Goal: Task Accomplishment & Management: Complete application form

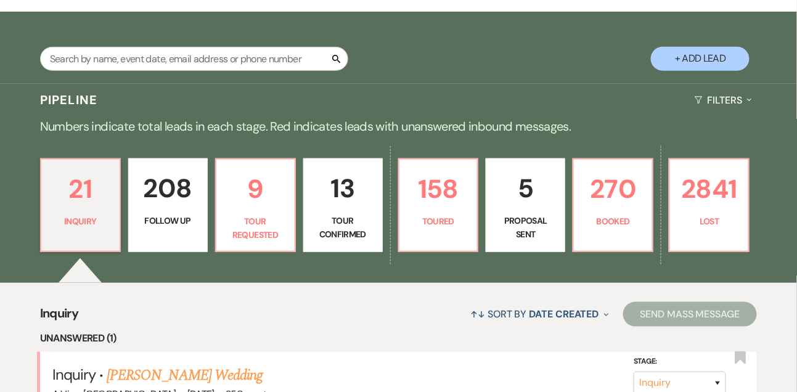
scroll to position [211, 0]
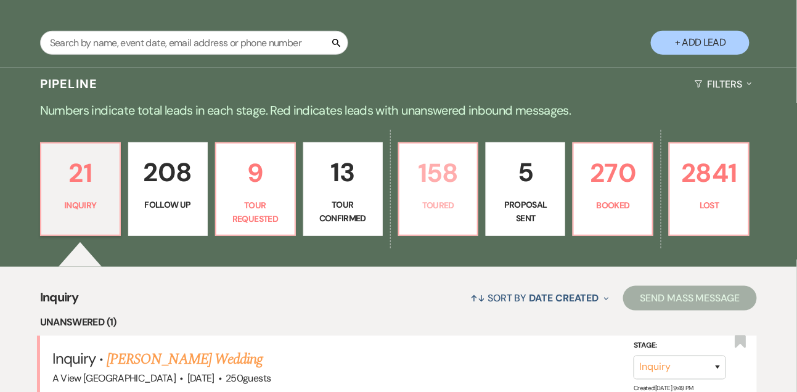
click at [399, 202] on link "158 Toured" at bounding box center [438, 189] width 81 height 94
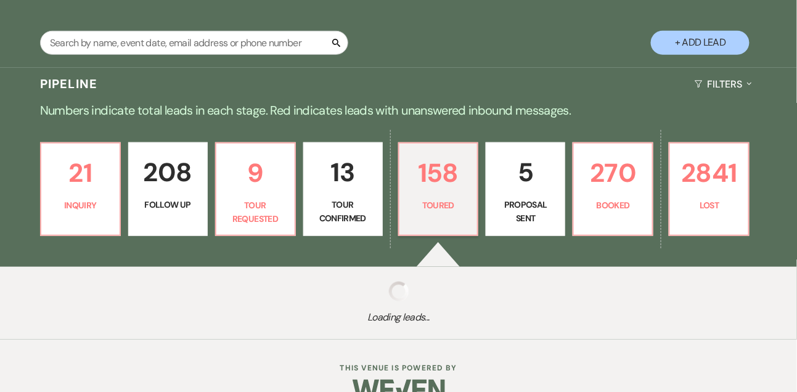
select select "5"
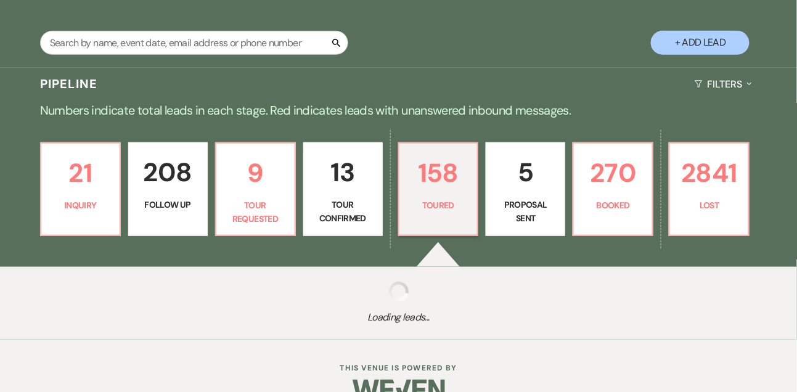
select select "5"
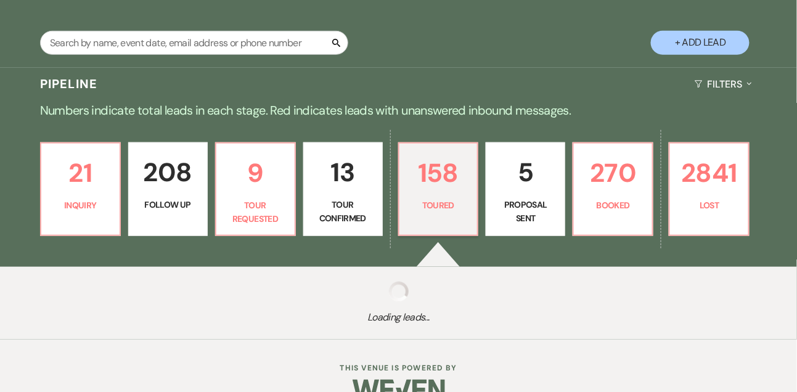
select select "5"
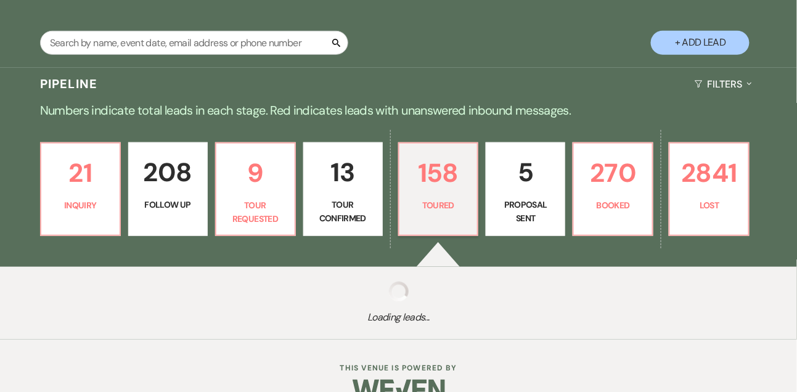
select select "5"
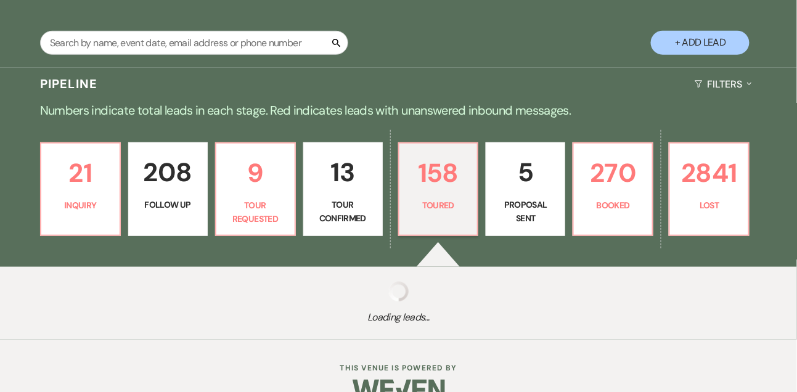
select select "5"
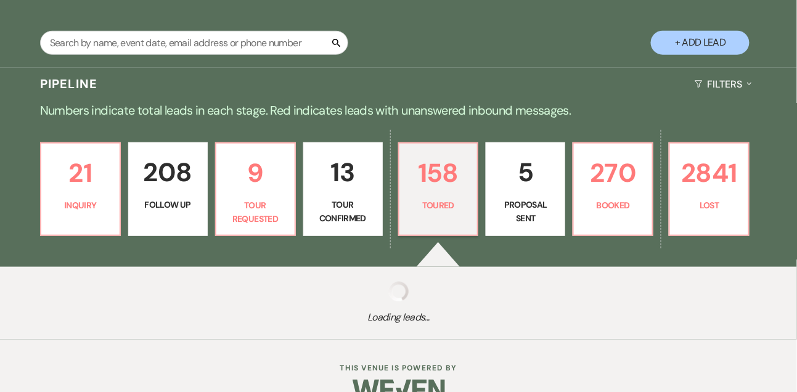
select select "5"
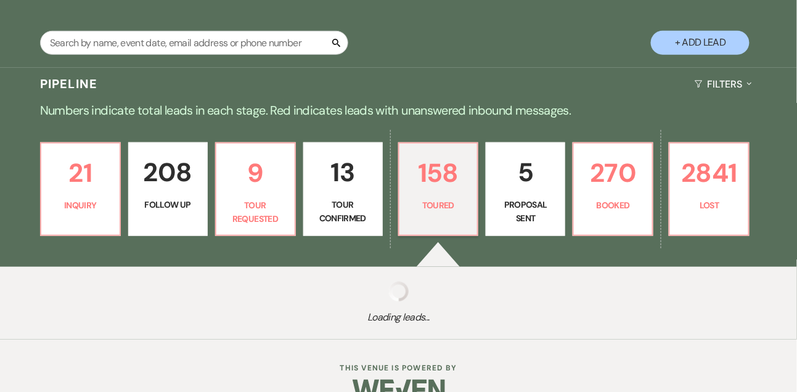
select select "5"
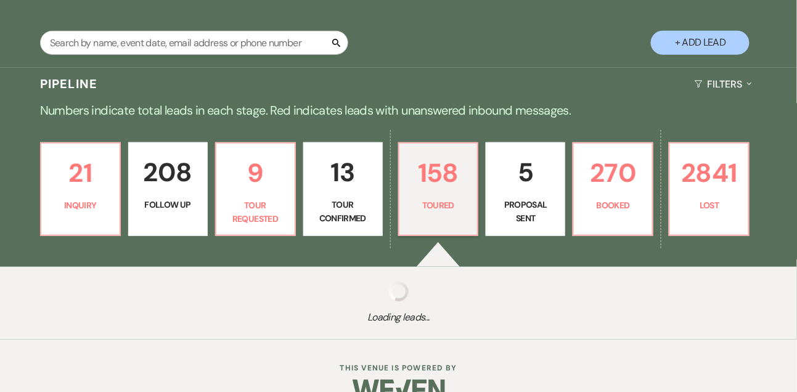
select select "5"
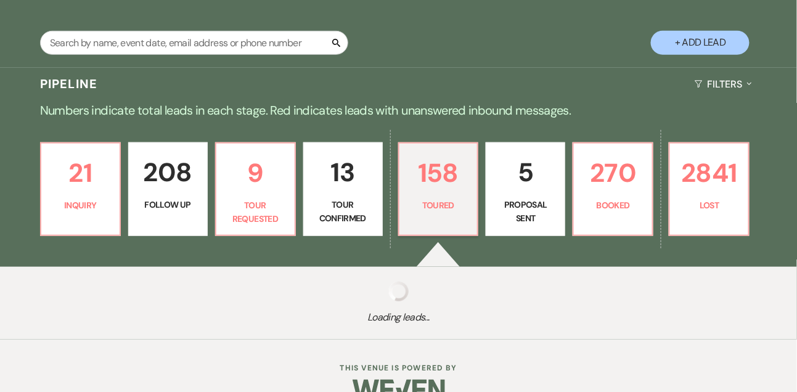
select select "5"
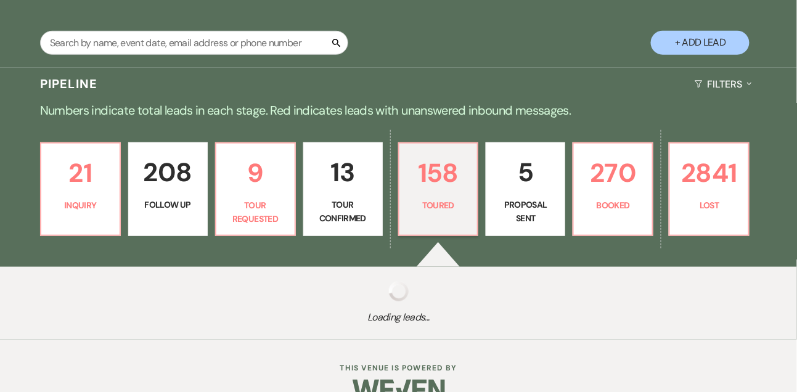
select select "5"
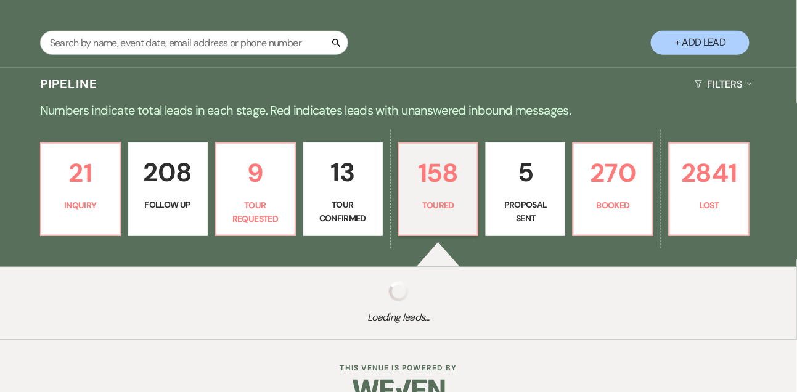
select select "5"
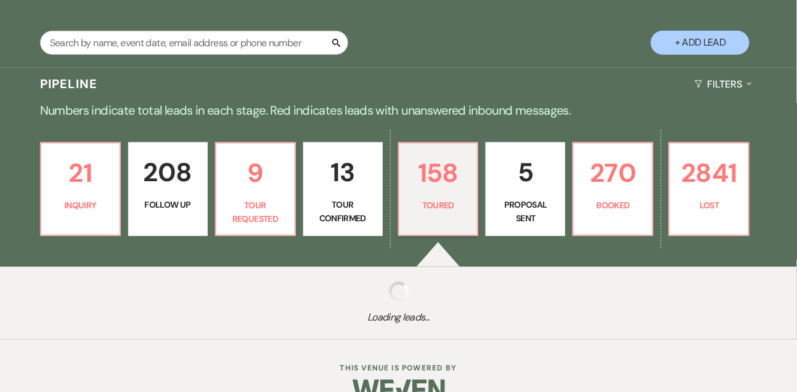
select select "5"
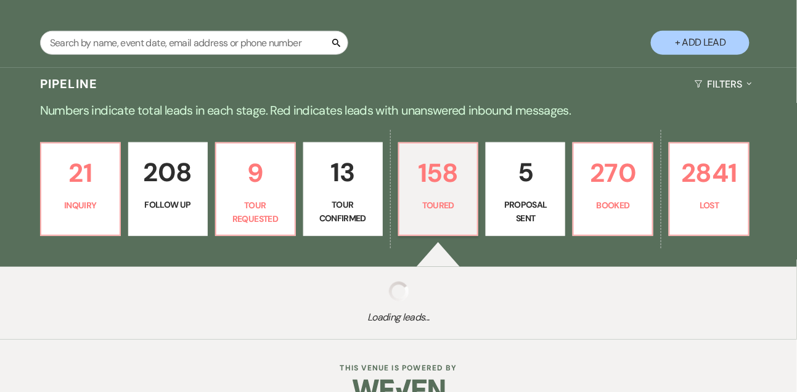
select select "5"
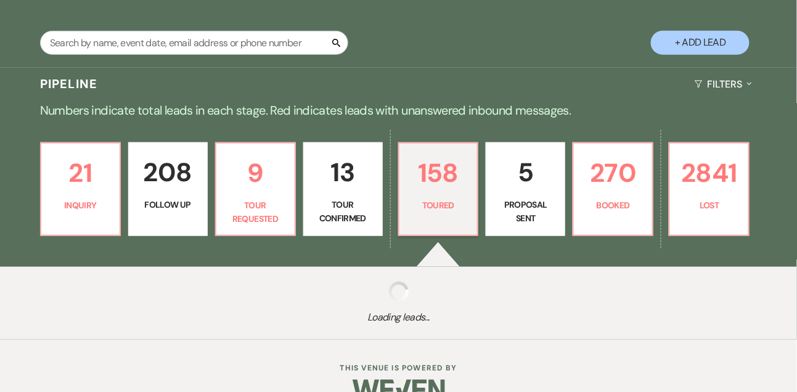
select select "5"
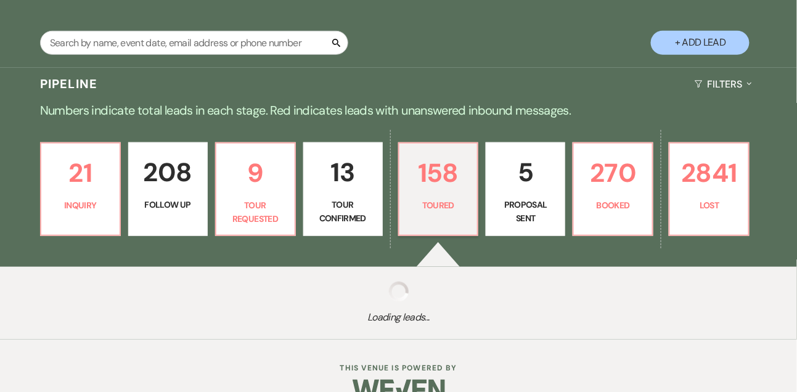
select select "5"
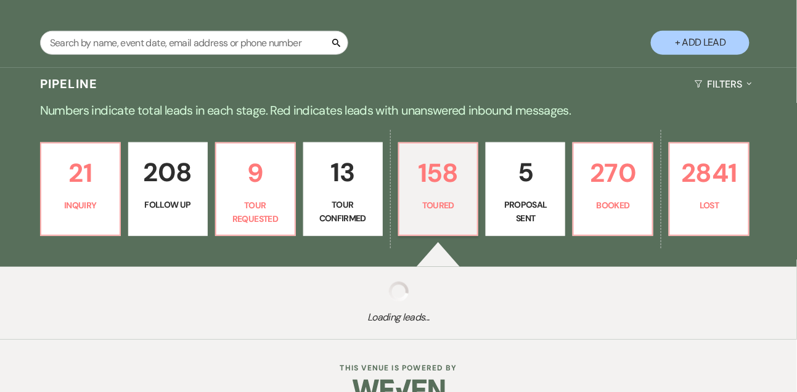
select select "5"
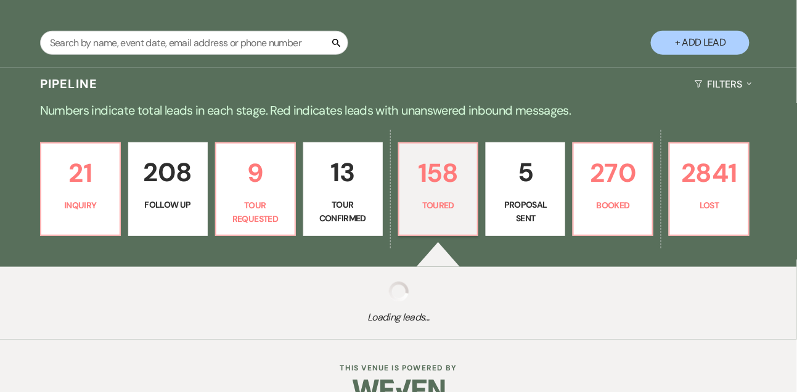
select select "5"
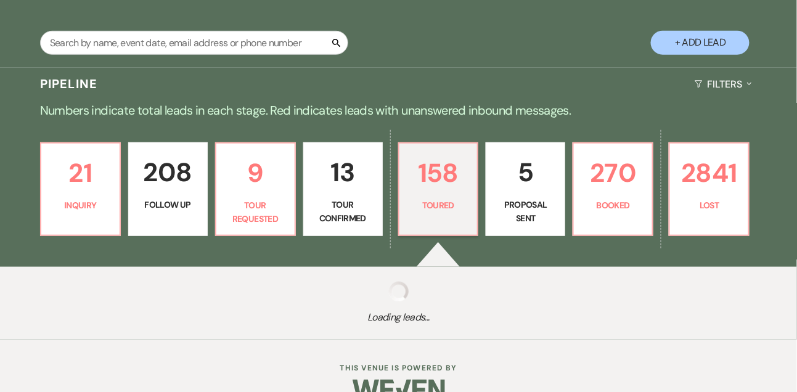
select select "5"
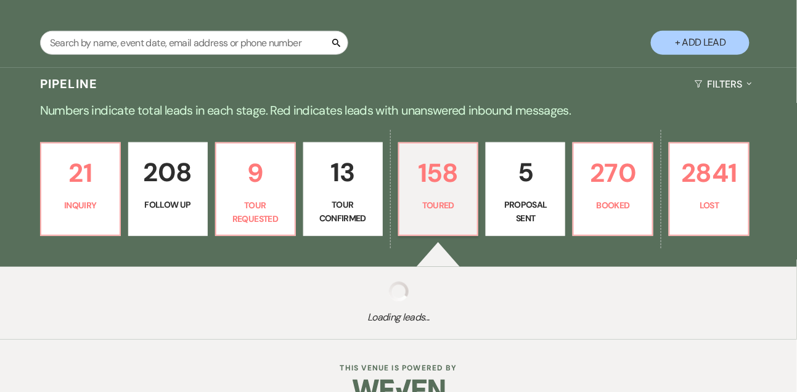
select select "5"
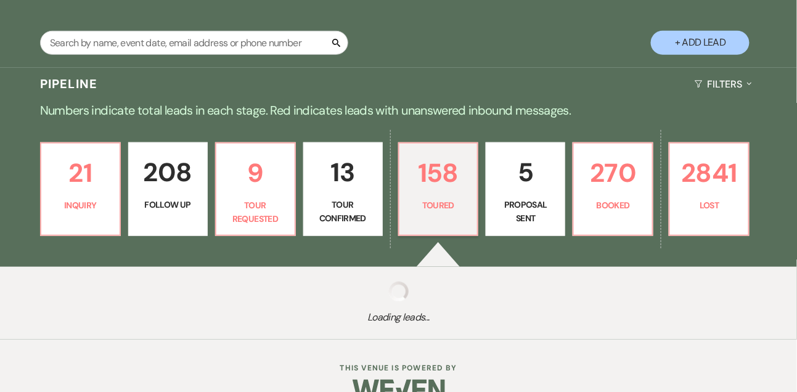
select select "5"
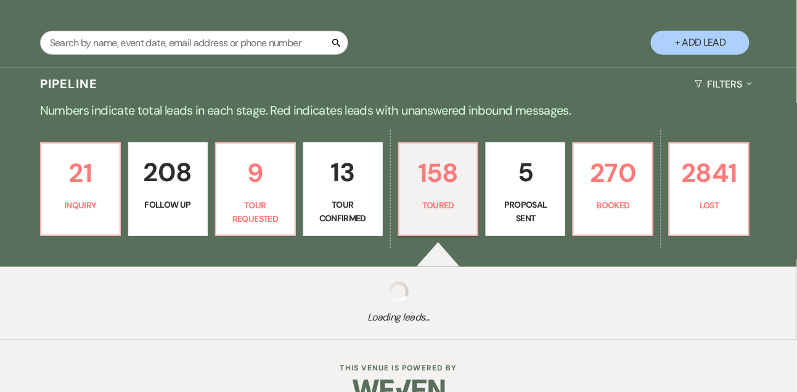
select select "5"
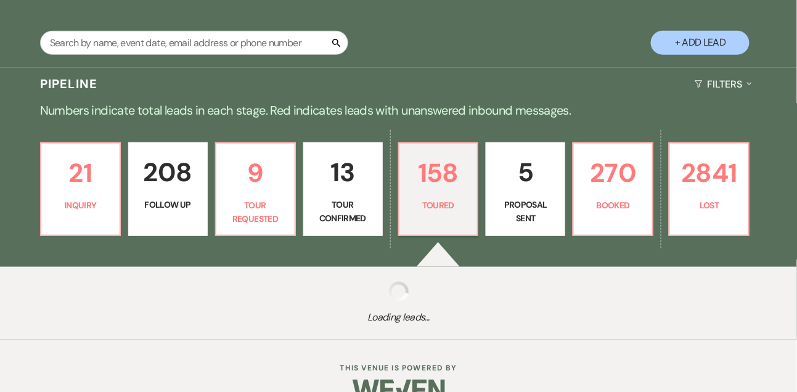
select select "5"
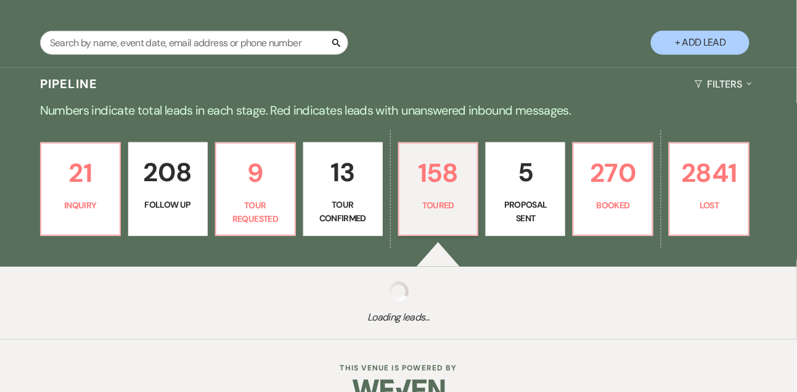
select select "5"
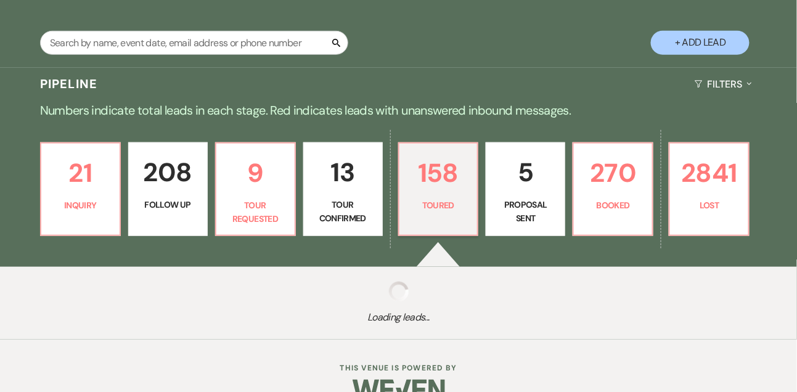
select select "5"
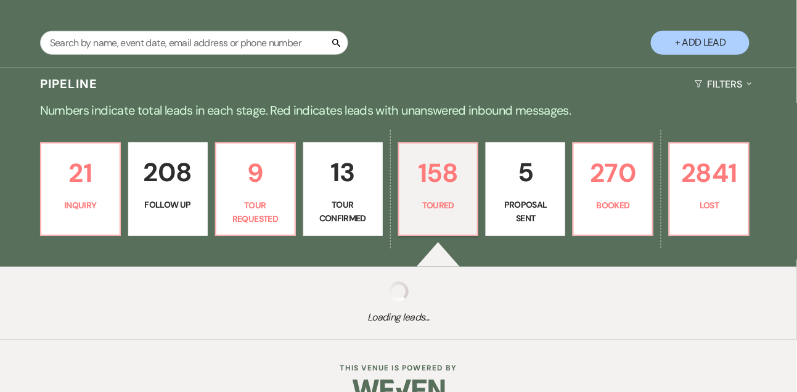
select select "5"
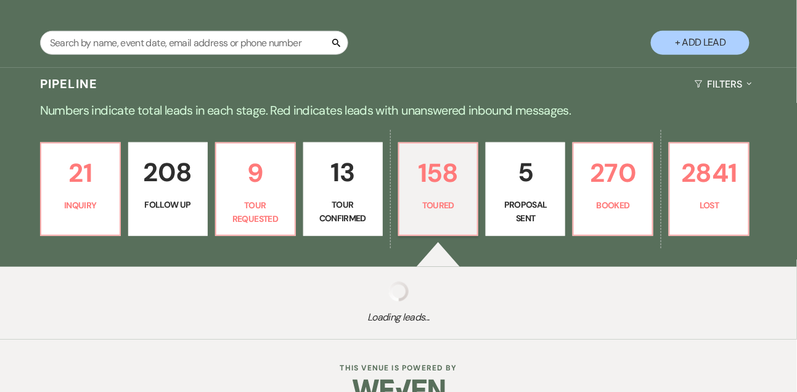
select select "5"
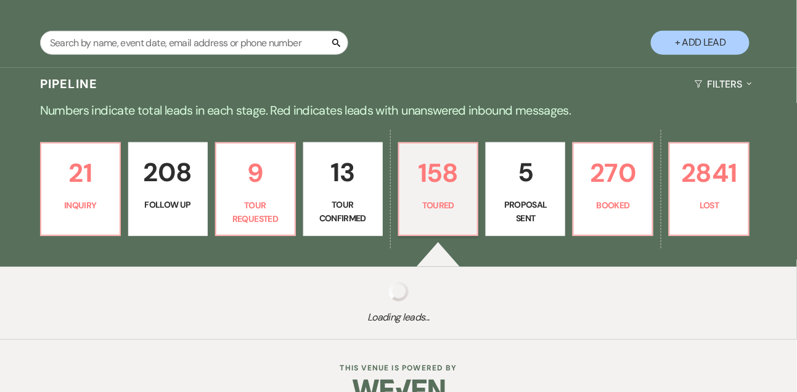
select select "5"
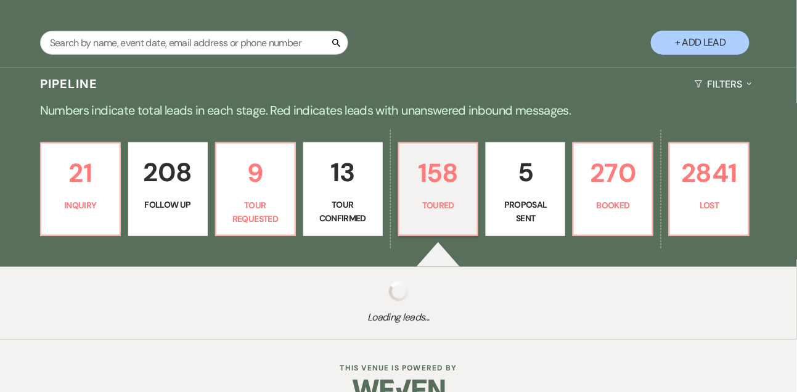
select select "5"
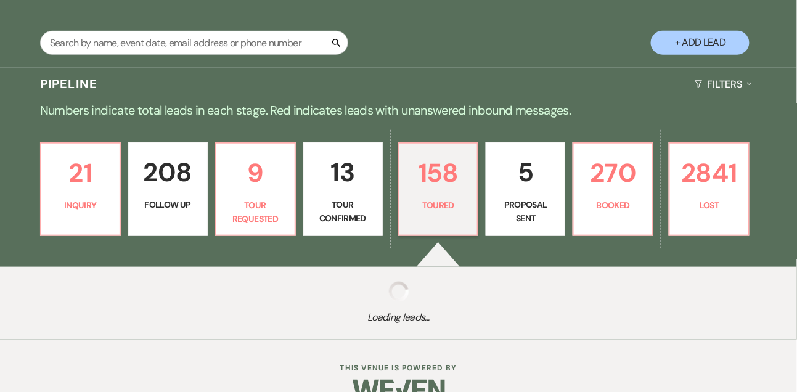
select select "5"
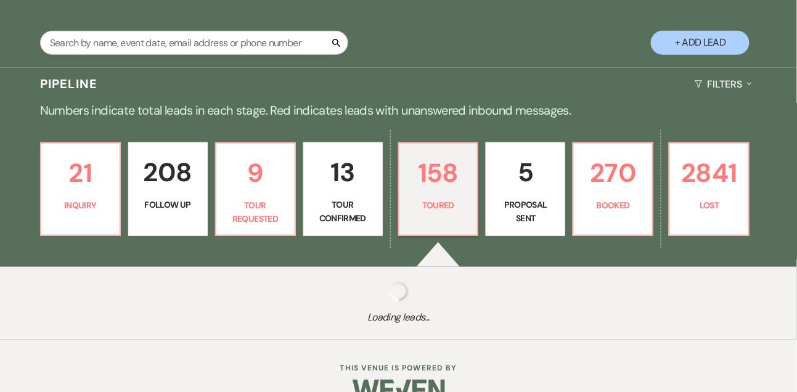
select select "5"
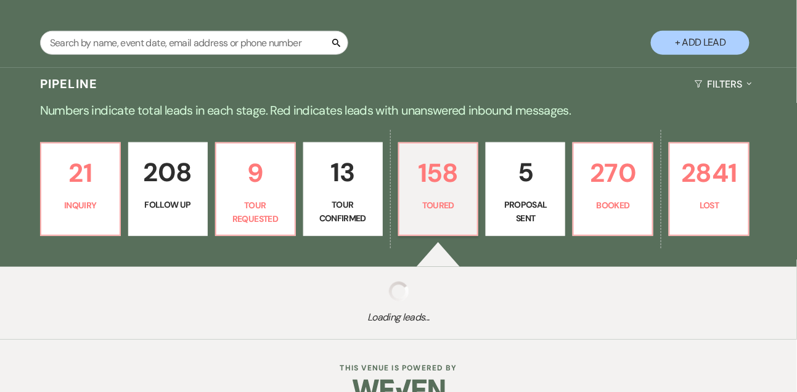
select select "5"
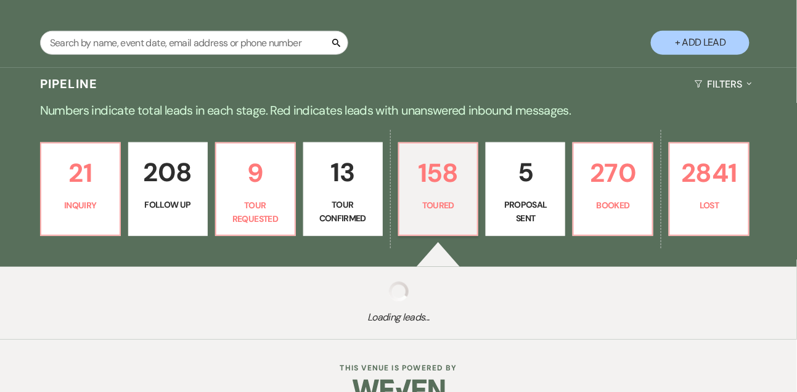
select select "5"
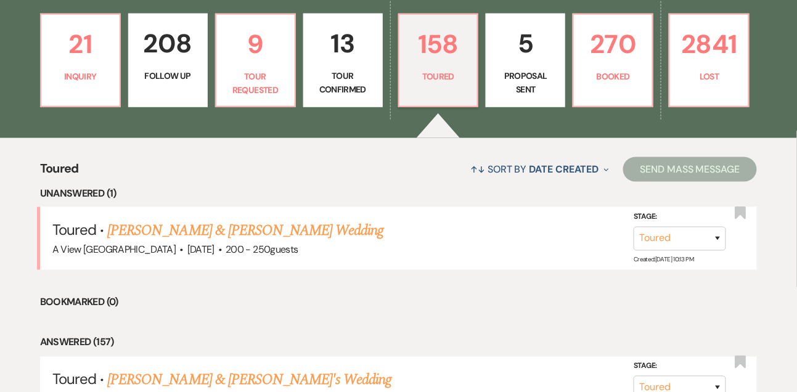
scroll to position [364, 0]
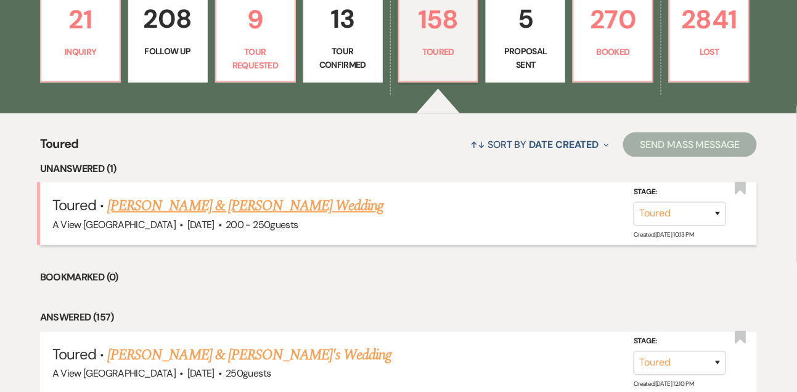
click at [290, 217] on link "[PERSON_NAME] & [PERSON_NAME] Wedding" at bounding box center [245, 206] width 276 height 22
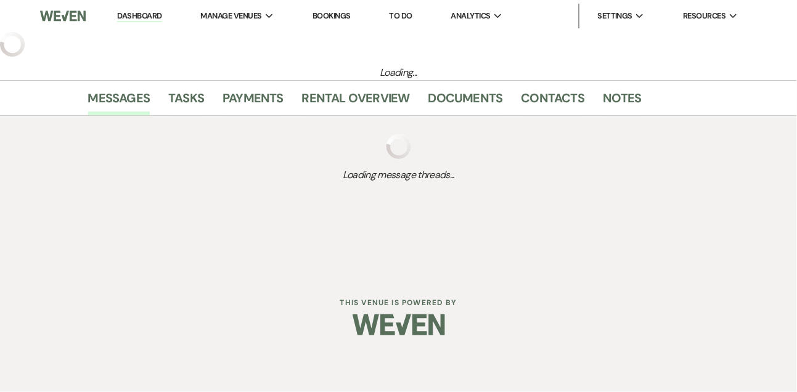
select select "5"
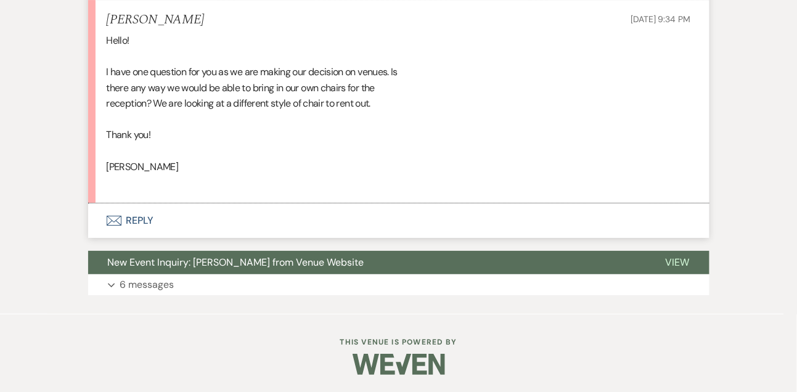
scroll to position [1156, 0]
click at [148, 221] on button "Envelope Reply" at bounding box center [398, 220] width 621 height 34
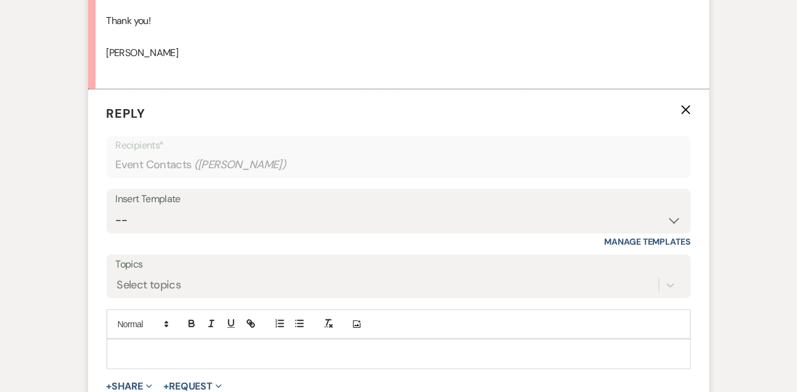
scroll to position [1291, 0]
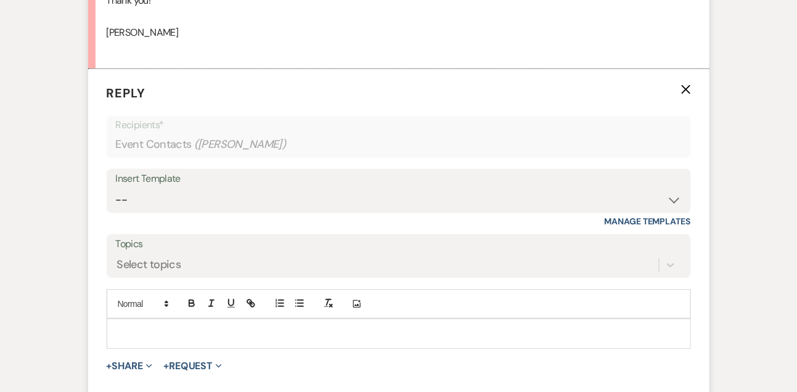
click at [137, 338] on p at bounding box center [398, 334] width 564 height 14
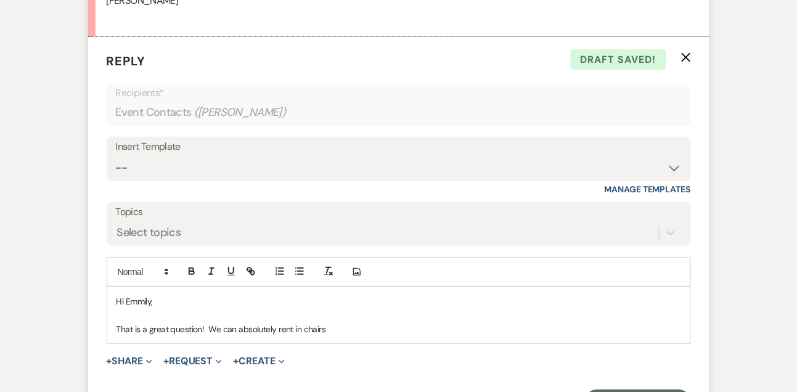
scroll to position [1395, 0]
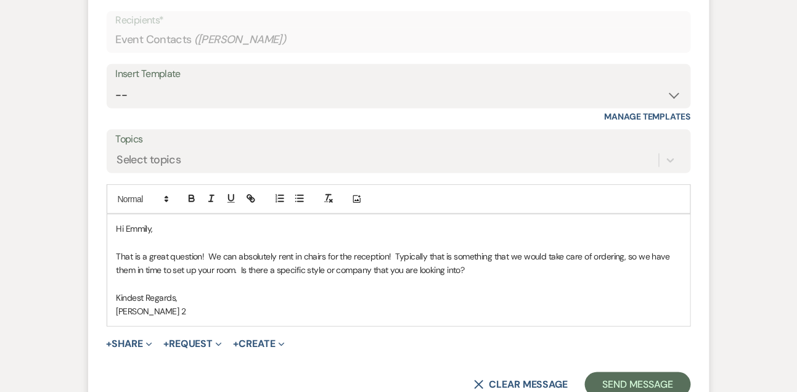
click at [327, 267] on p "That is a great question! We can absolutely rent in chairs for the reception! T…" at bounding box center [398, 264] width 564 height 28
click at [598, 386] on button "Send Message" at bounding box center [637, 384] width 105 height 25
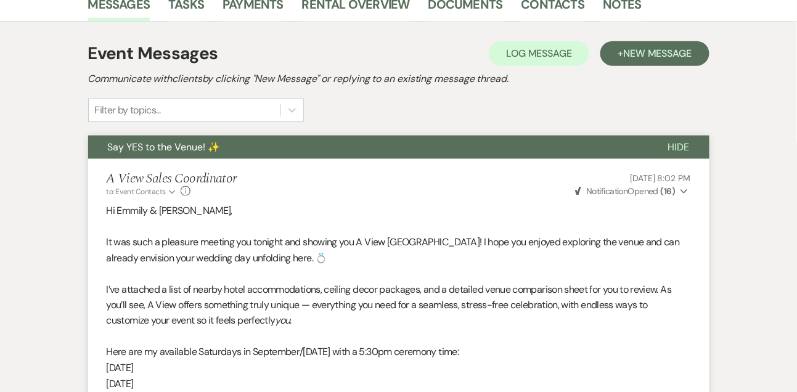
scroll to position [0, 0]
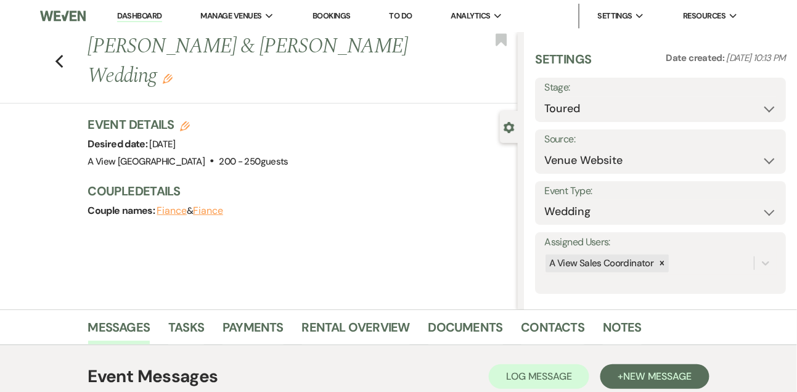
click at [124, 18] on link "Dashboard" at bounding box center [139, 16] width 44 height 12
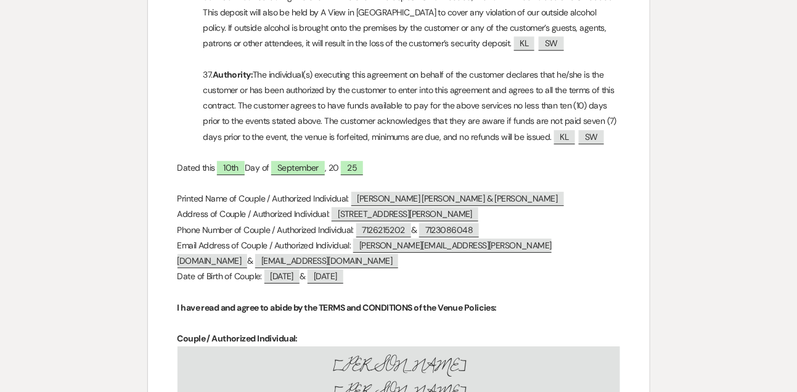
scroll to position [4904, 0]
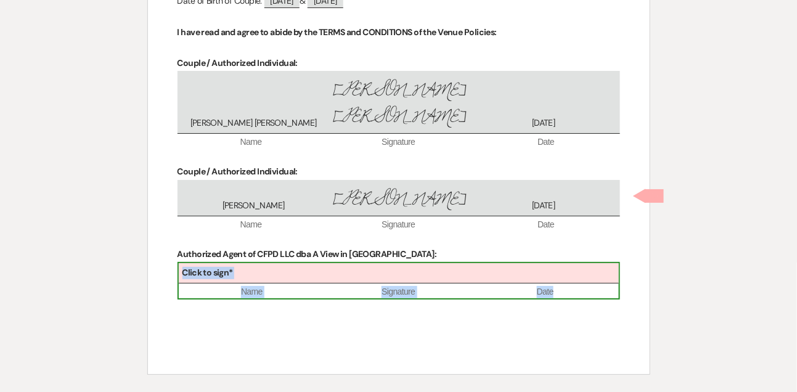
click at [370, 263] on div "Click to sign*" at bounding box center [399, 273] width 440 height 20
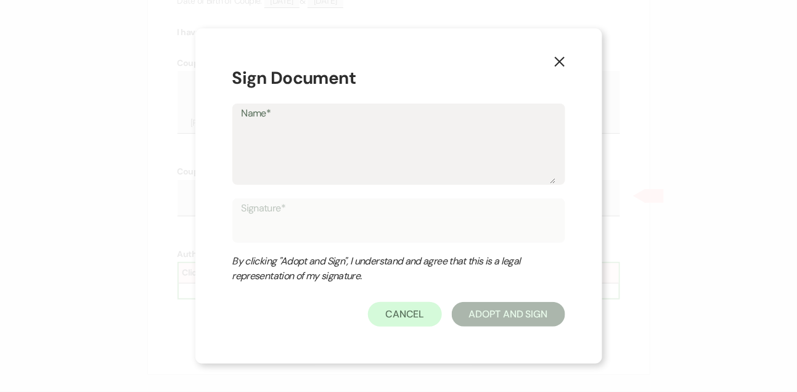
type textarea "L"
type input "L"
type textarea "Li"
type input "Li"
type textarea "[PERSON_NAME]"
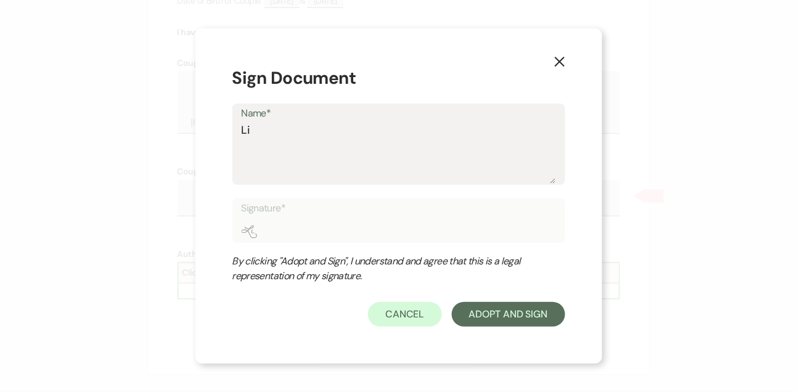
type input "[PERSON_NAME]"
type textarea "Lind"
type input "Lind"
type textarea "Linds"
type input "Linds"
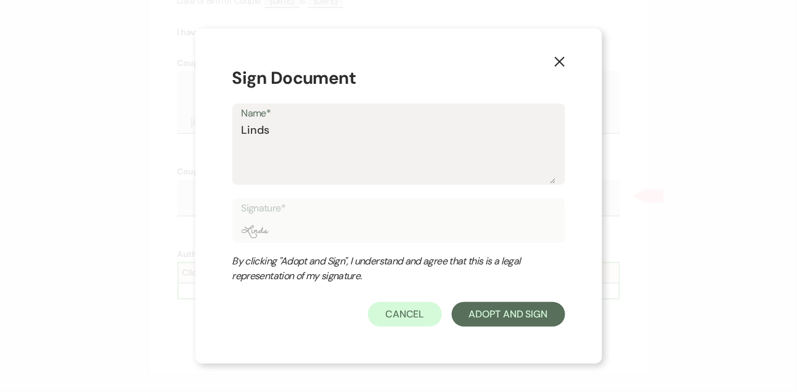
type textarea "Lindsa"
type input "Lindsa"
type textarea "[PERSON_NAME]"
type input "[PERSON_NAME]"
type textarea "[PERSON_NAME]"
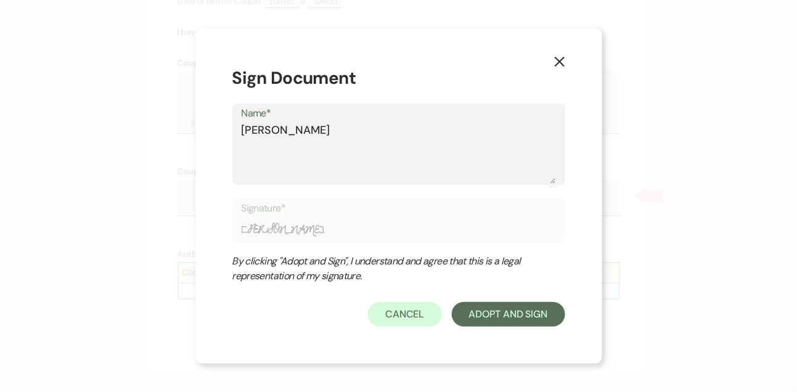
type input "[PERSON_NAME]"
type textarea "[PERSON_NAME]"
type input "[PERSON_NAME]"
type textarea "Lindsay Le"
type input "Lindsay Le"
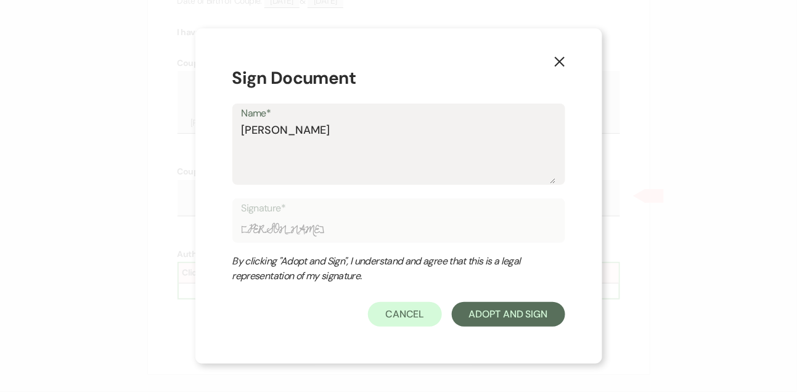
type textarea "[PERSON_NAME]"
type input "[PERSON_NAME]"
type textarea "[PERSON_NAME]"
type input "[PERSON_NAME]"
type textarea "[PERSON_NAME]"
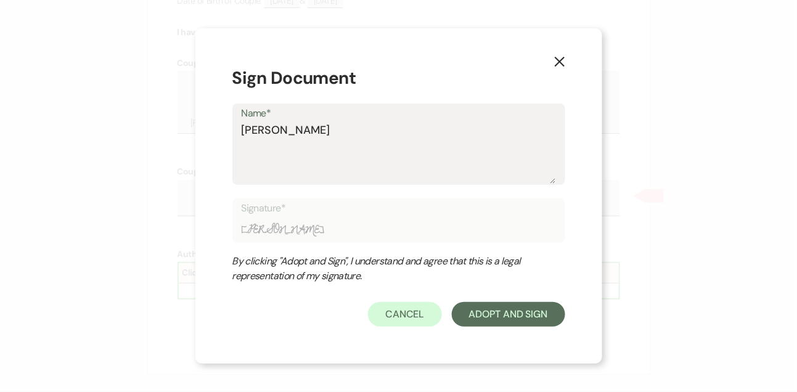
type input "[PERSON_NAME]"
type textarea "[PERSON_NAME]"
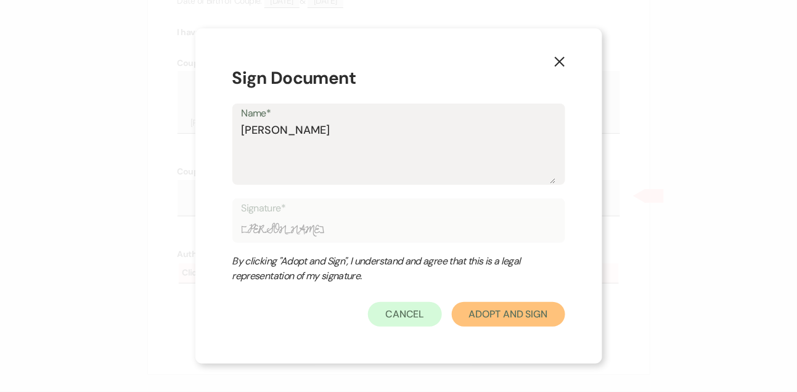
click at [497, 322] on button "Adopt And Sign" at bounding box center [508, 314] width 113 height 25
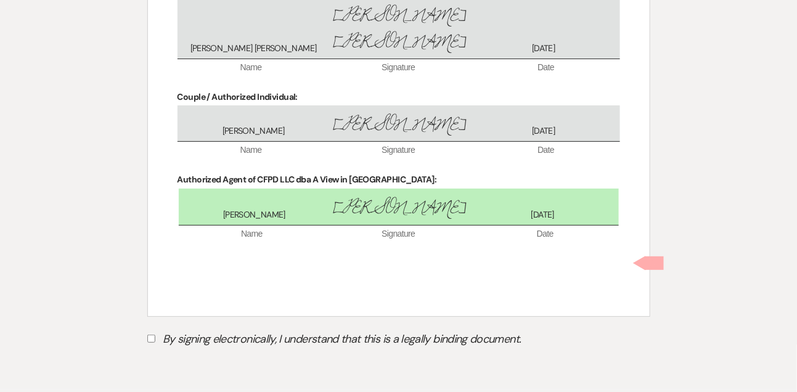
scroll to position [4983, 0]
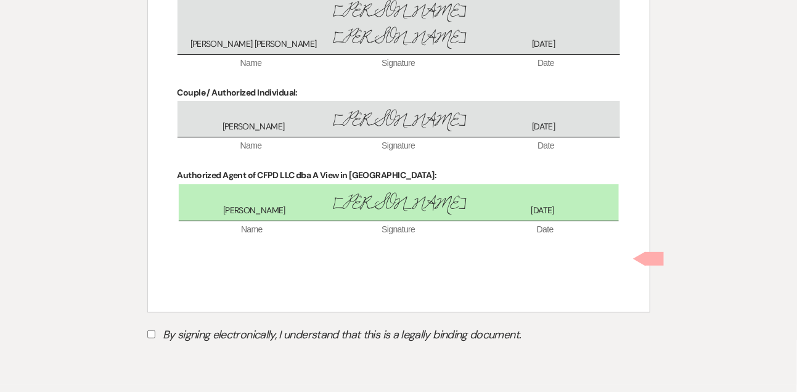
click at [148, 330] on input "By signing electronically, I understand that this is a legally binding document." at bounding box center [151, 334] width 8 height 8
checkbox input "true"
click at [179, 354] on button "Submit" at bounding box center [190, 365] width 86 height 22
